Goal: Information Seeking & Learning: Learn about a topic

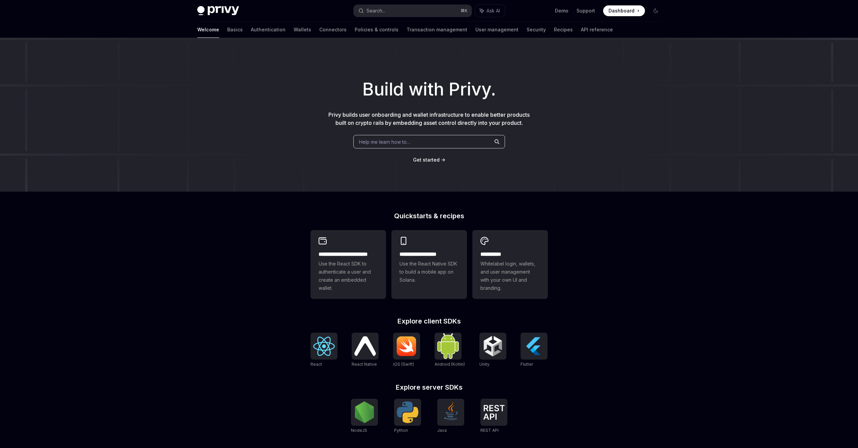
click at [728, 24] on div at bounding box center [429, 19] width 858 height 38
click at [734, 29] on div at bounding box center [429, 19] width 858 height 38
click at [682, 280] on div "**********" at bounding box center [429, 287] width 858 height 498
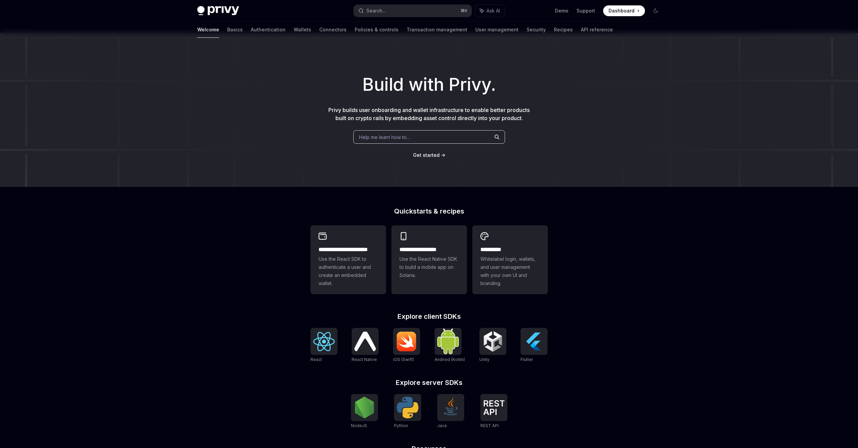
scroll to position [12, 0]
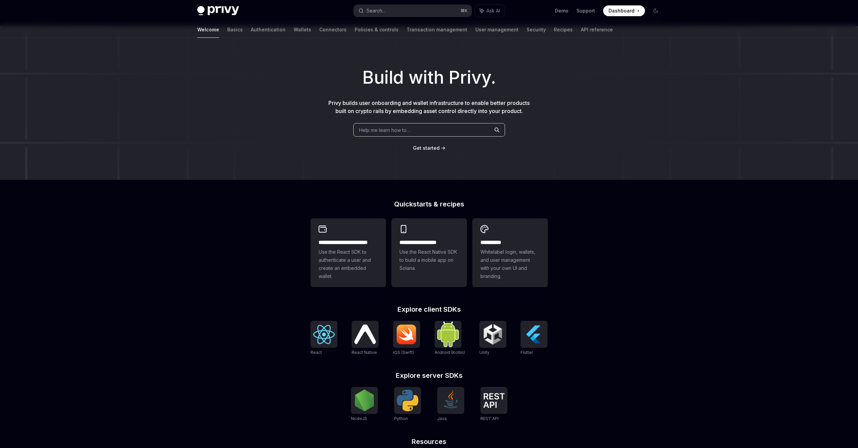
click at [691, 280] on div "**********" at bounding box center [429, 275] width 858 height 498
click at [448, 336] on img at bounding box center [448, 333] width 22 height 25
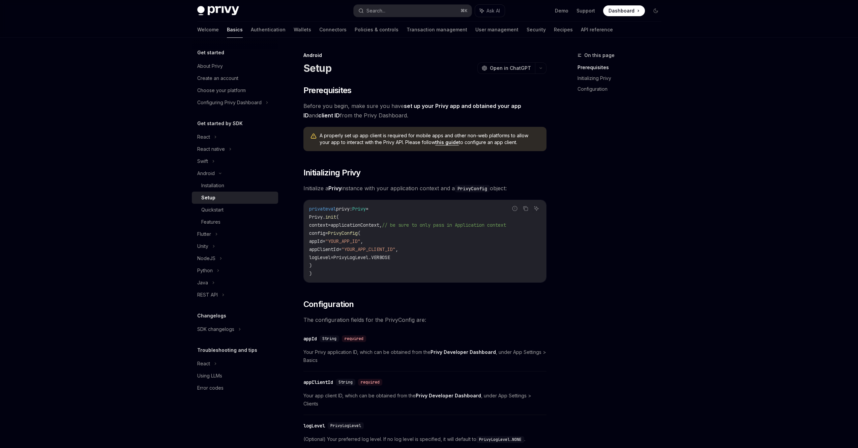
drag, startPoint x: 0, startPoint y: 0, endPoint x: 645, endPoint y: 287, distance: 706.1
click at [645, 287] on div "On this page Prerequisites Initializing Privy Configuration" at bounding box center [615, 249] width 102 height 397
click at [125, 75] on div "Privy Docs home page Search... ⌘ K Ask AI Demo Support Dashboard Dashboard Sear…" at bounding box center [429, 307] width 858 height 615
click at [120, 93] on div "Privy Docs home page Search... ⌘ K Ask AI Demo Support Dashboard Dashboard Sear…" at bounding box center [429, 307] width 858 height 615
click at [136, 155] on div "Privy Docs home page Search... ⌘ K Ask AI Demo Support Dashboard Dashboard Sear…" at bounding box center [429, 307] width 858 height 615
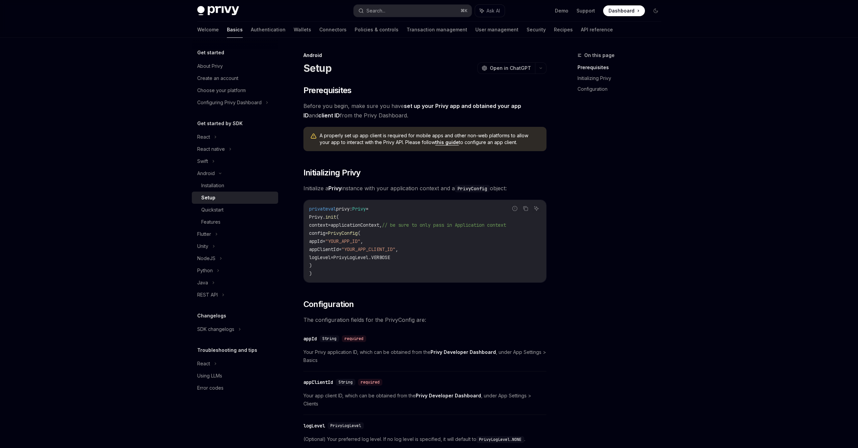
click at [642, 190] on div "On this page Prerequisites Initializing Privy Configuration" at bounding box center [615, 249] width 102 height 397
click at [705, 162] on div "Privy Docs home page Search... ⌘ K Ask AI Demo Support Dashboard Dashboard Sear…" at bounding box center [429, 307] width 858 height 615
click at [694, 164] on div "Privy Docs home page Search... ⌘ K Ask AI Demo Support Dashboard Dashboard Sear…" at bounding box center [429, 307] width 858 height 615
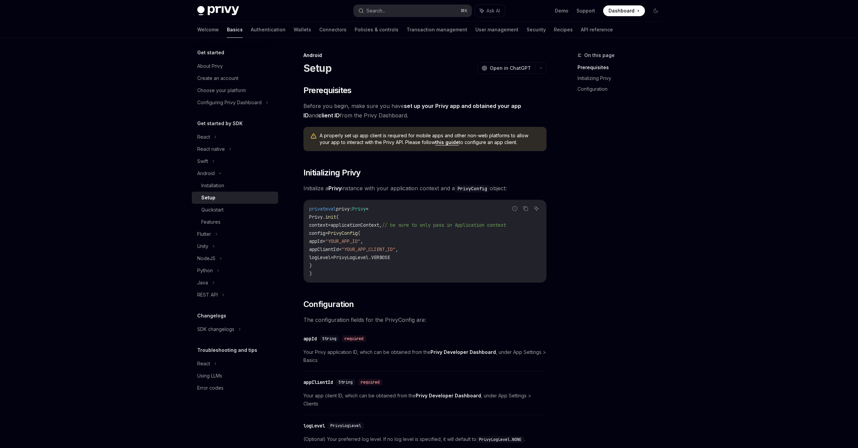
click at [679, 208] on div "Privy Docs home page Search... ⌘ K Ask AI Demo Support Dashboard Dashboard Sear…" at bounding box center [429, 307] width 858 height 615
click at [212, 185] on div "Installation" at bounding box center [212, 185] width 23 height 8
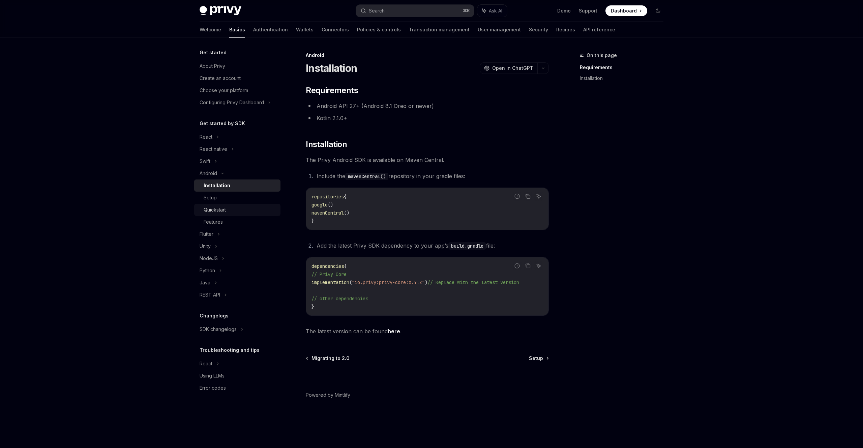
click at [215, 211] on div "Quickstart" at bounding box center [215, 210] width 22 height 8
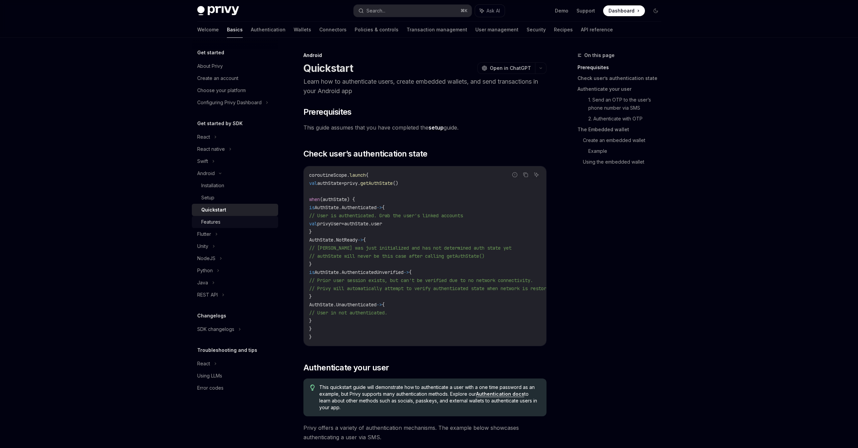
click at [218, 224] on div "Features" at bounding box center [210, 222] width 19 height 8
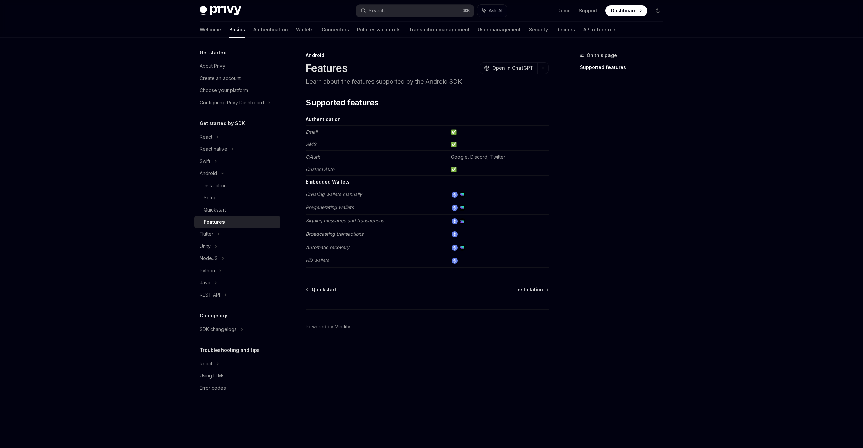
click at [719, 233] on div "Privy Docs home page Search... ⌘ K Ask AI Demo Support Dashboard Dashboard Sear…" at bounding box center [431, 224] width 863 height 448
click at [623, 236] on div "On this page Supported features" at bounding box center [617, 249] width 102 height 397
click at [120, 172] on div "Privy Docs home page Search... ⌘ K Ask AI Demo Support Dashboard Dashboard Sear…" at bounding box center [431, 224] width 863 height 448
click at [229, 13] on img at bounding box center [221, 10] width 42 height 9
type textarea "*"
